Goal: Find specific fact: Find specific fact

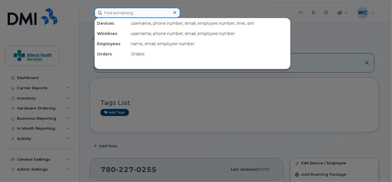
click at [132, 10] on input at bounding box center [137, 13] width 86 height 10
paste input "780.446.7419"
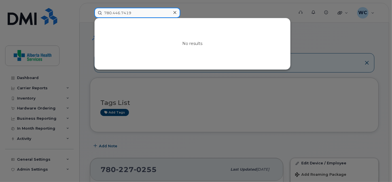
click at [113, 14] on input "780.446.7419" at bounding box center [137, 13] width 86 height 10
click at [119, 12] on input "780446.7419" at bounding box center [137, 13] width 86 height 10
type input "7804467419"
